Goal: Find specific page/section: Find specific page/section

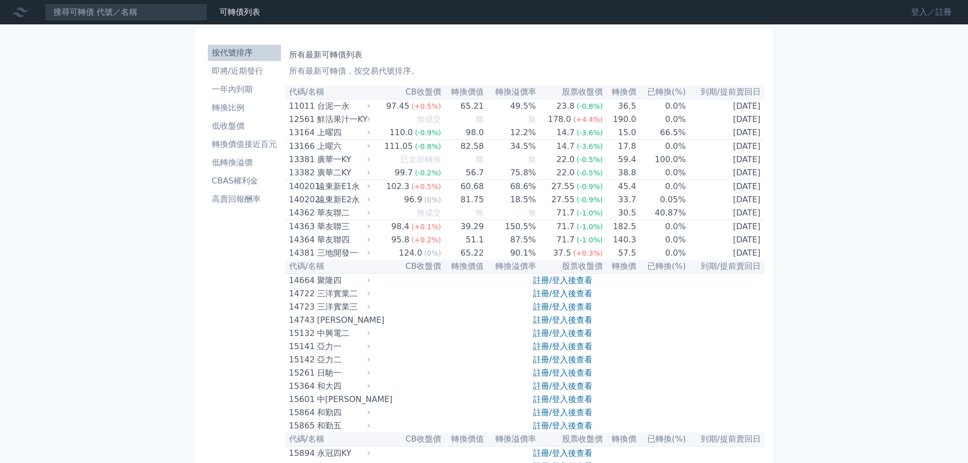
click at [920, 8] on link "登入／註冊" at bounding box center [931, 12] width 57 height 16
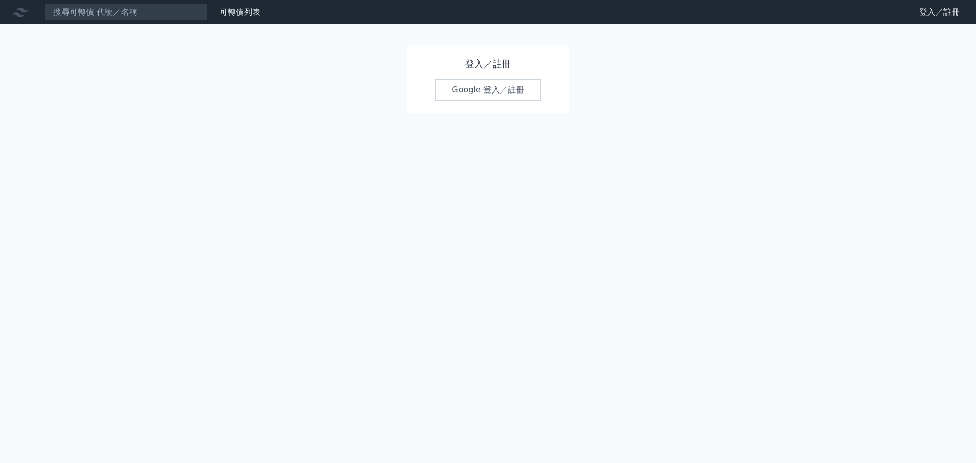
click at [485, 93] on link "Google 登入／註冊" at bounding box center [488, 89] width 106 height 21
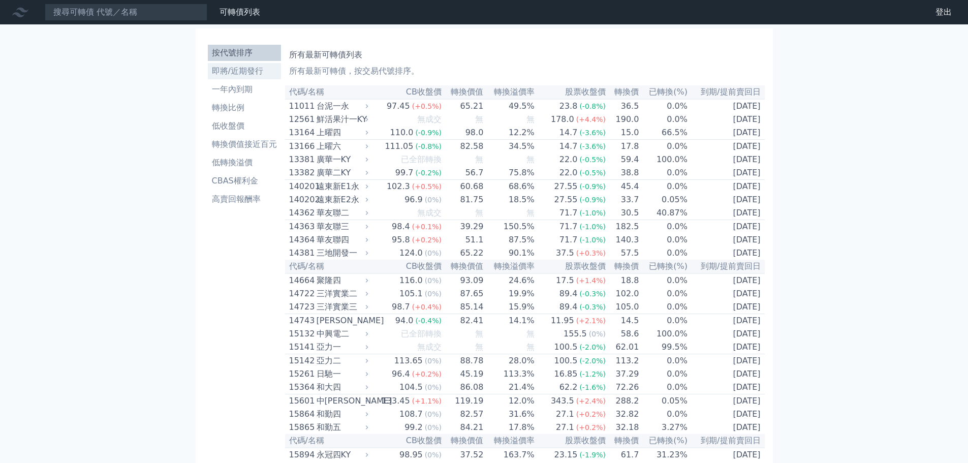
click at [252, 67] on li "即將/近期發行" at bounding box center [244, 71] width 73 height 12
